Goal: Information Seeking & Learning: Understand process/instructions

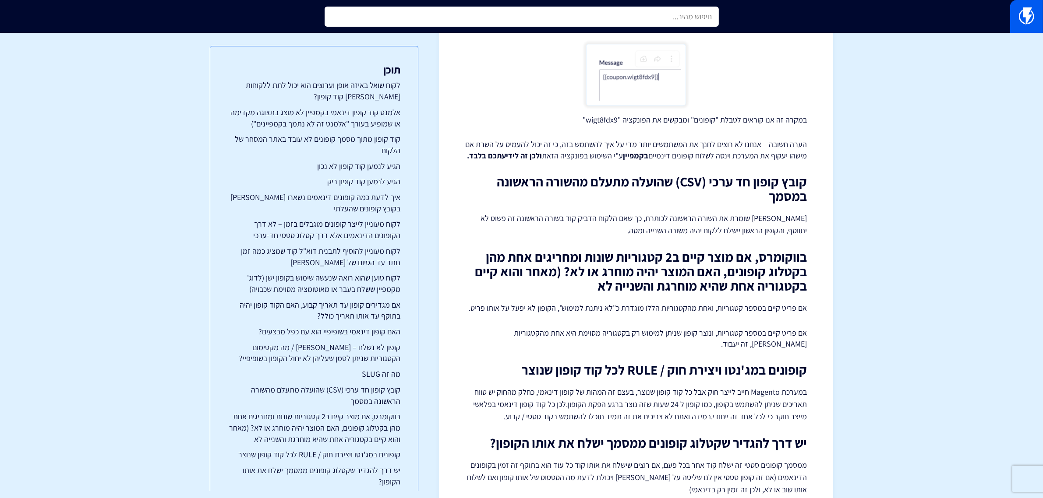
click at [715, 16] on input "text" at bounding box center [521, 17] width 394 height 20
click at [703, 14] on input "uhryutkh" at bounding box center [521, 17] width 394 height 20
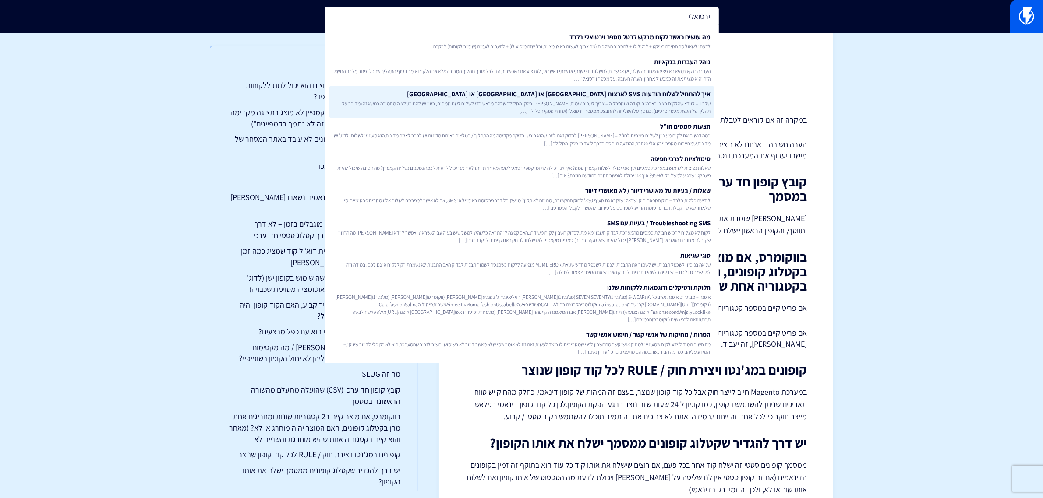
type input "וירטואלי"
click at [671, 102] on span "שלב 1 – לוודא שהלקוח רציני בארה”ב וקנדה ואוסטרליה – צריך לעבור אימות [PERSON_NA…" at bounding box center [521, 107] width 378 height 15
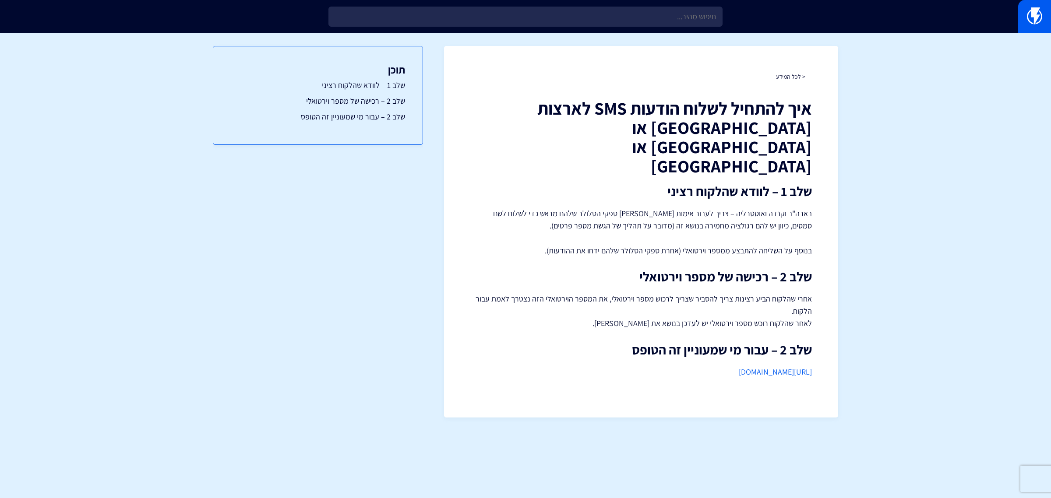
click at [353, 268] on div "תוכן שלב 1 – לוודא שהלקוח רציני שלב 2 – רכישה של מספר וירטואלי שלב 2 – עבור מי …" at bounding box center [318, 262] width 210 height 458
